Goal: Communication & Community: Answer question/provide support

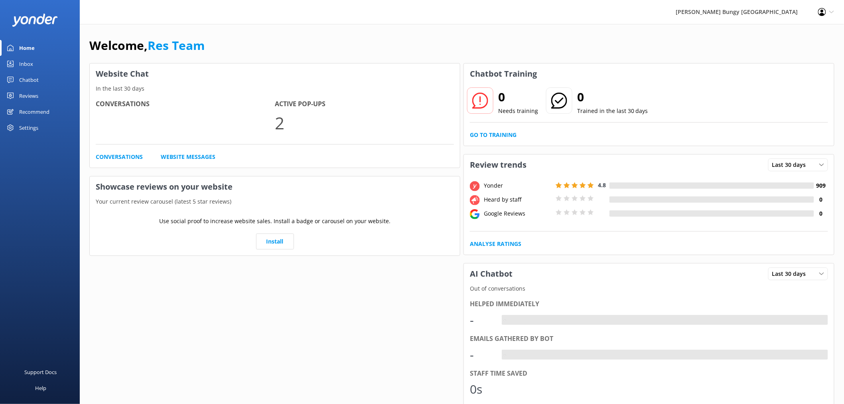
click at [28, 59] on div "Inbox" at bounding box center [26, 64] width 14 height 16
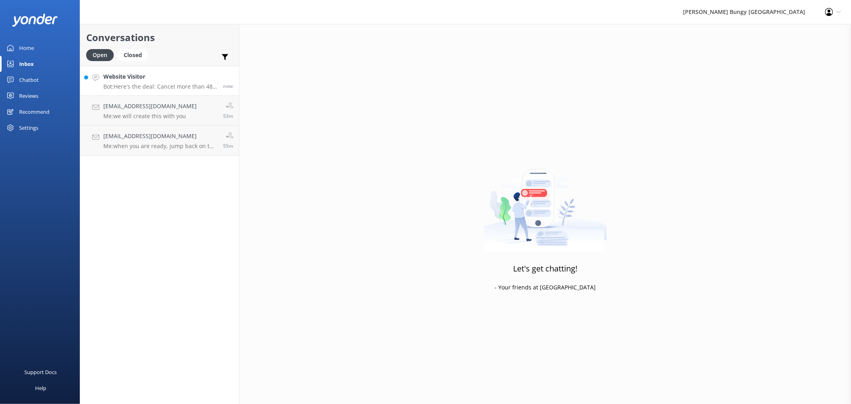
click at [164, 74] on h4 "Website Visitor" at bounding box center [160, 76] width 114 height 9
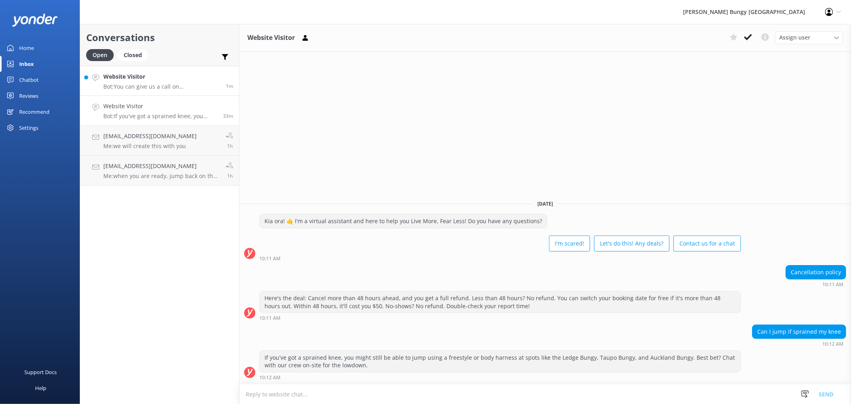
click at [199, 78] on h4 "Website Visitor" at bounding box center [161, 76] width 116 height 9
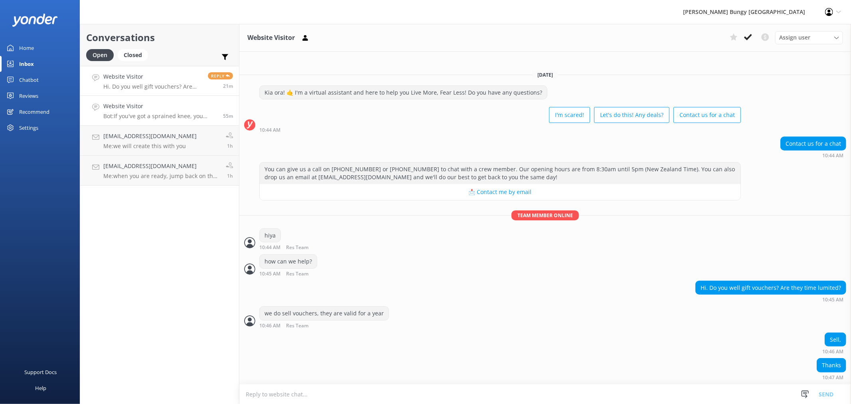
click at [128, 123] on link "Website Visitor Bot: If you've got a sprained knee, you might still be able to …" at bounding box center [159, 111] width 159 height 30
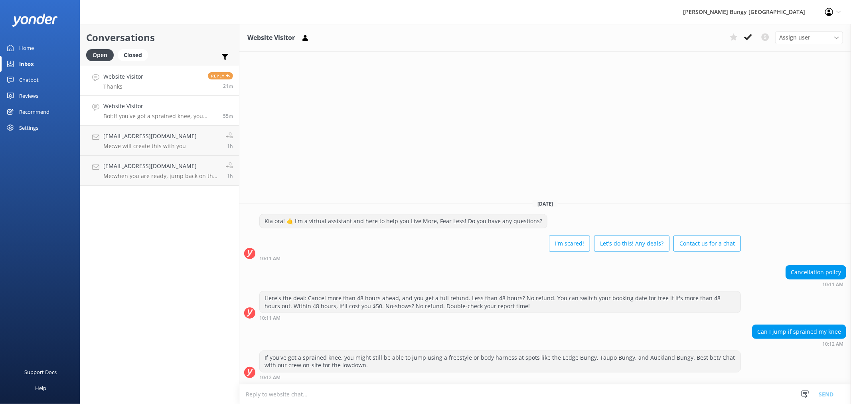
click at [138, 82] on div "Website Visitor Thanks" at bounding box center [123, 80] width 40 height 17
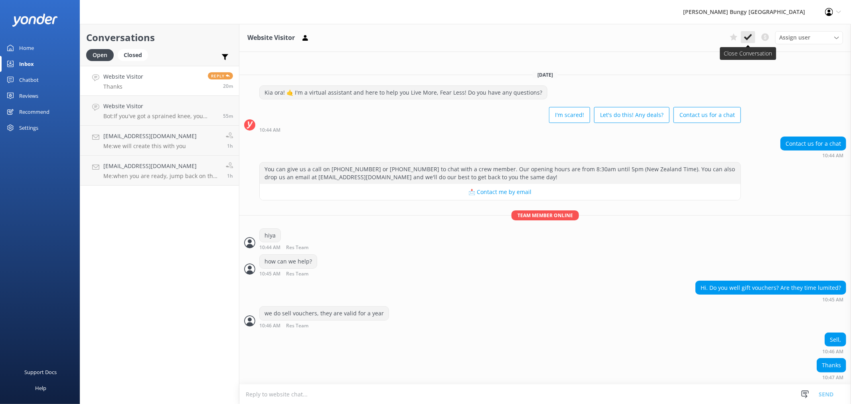
click at [752, 39] on button at bounding box center [748, 37] width 14 height 12
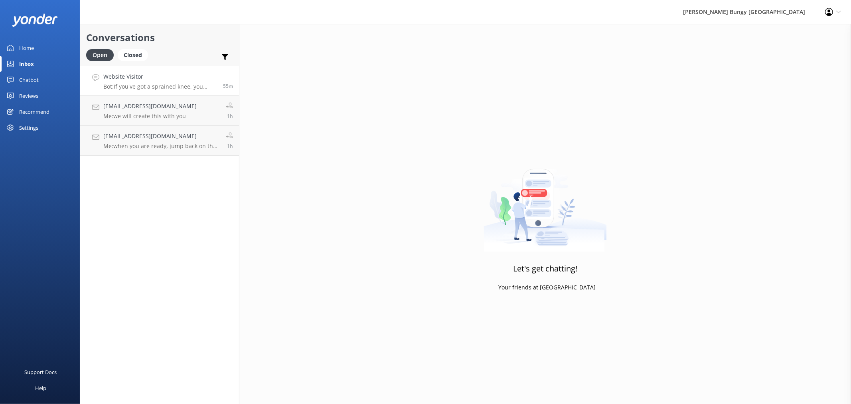
click at [215, 86] on p "Bot: If you've got a sprained knee, you might still be able to jump using a fre…" at bounding box center [160, 86] width 114 height 7
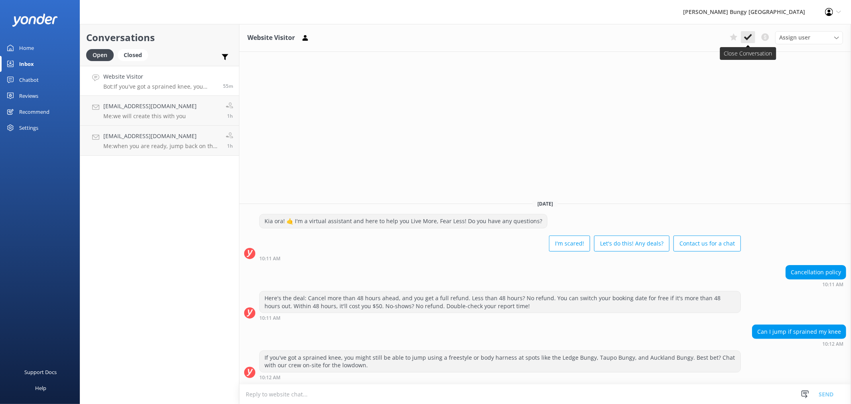
click at [749, 40] on icon at bounding box center [748, 37] width 8 height 8
